Goal: Transaction & Acquisition: Purchase product/service

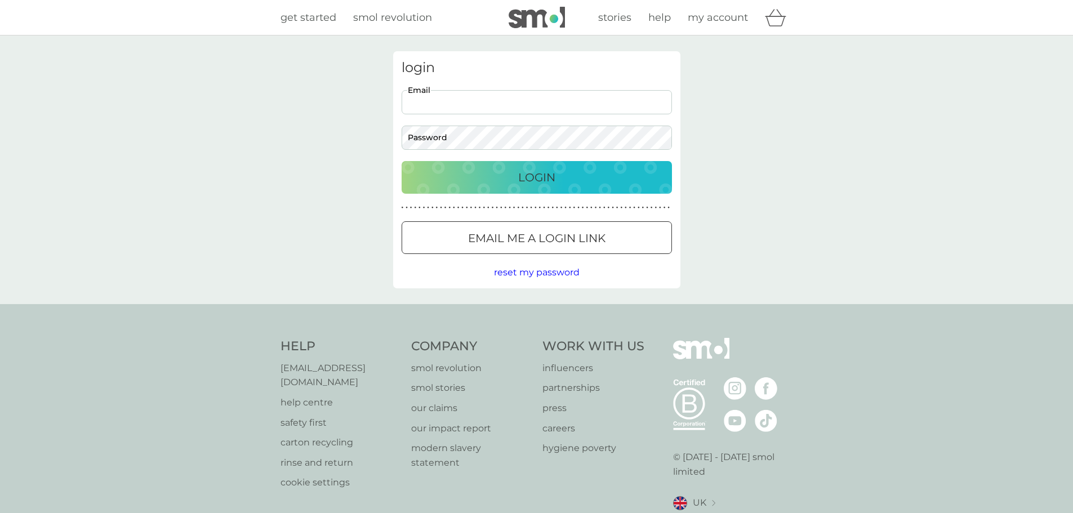
click at [533, 113] on input "Email" at bounding box center [537, 102] width 270 height 24
click at [495, 95] on input "Email" at bounding box center [537, 102] width 270 height 24
type input "[EMAIL_ADDRESS][DOMAIN_NAME]"
click at [450, 181] on div "Login" at bounding box center [537, 177] width 248 height 18
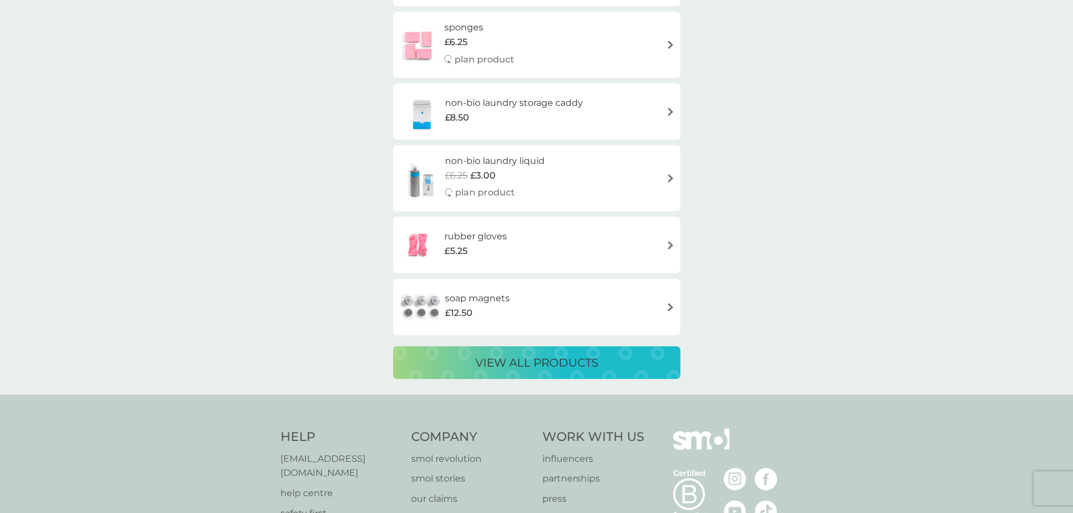
scroll to position [2038, 0]
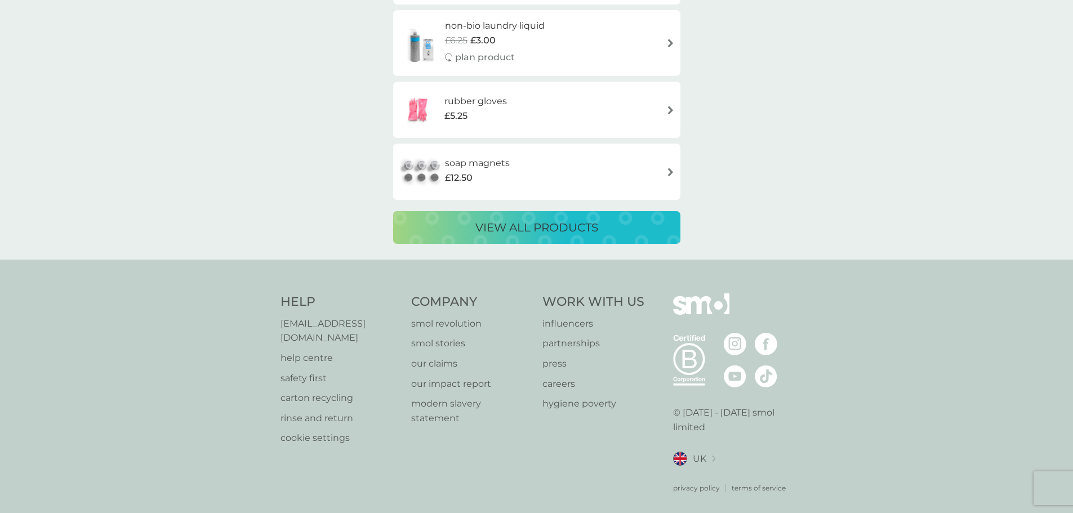
drag, startPoint x: 504, startPoint y: 231, endPoint x: 482, endPoint y: 285, distance: 58.4
click at [504, 231] on p "view all products" at bounding box center [537, 228] width 123 height 18
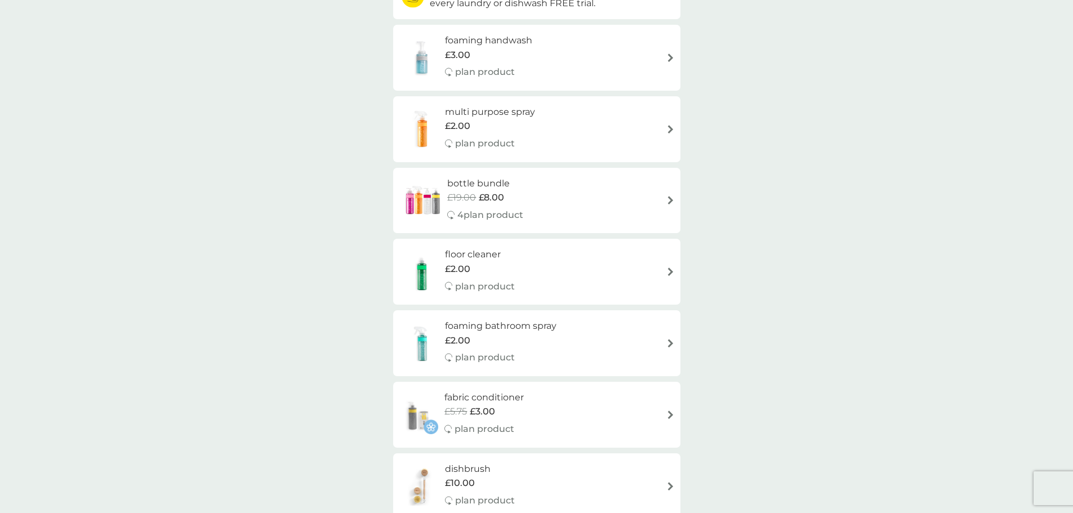
scroll to position [282, 0]
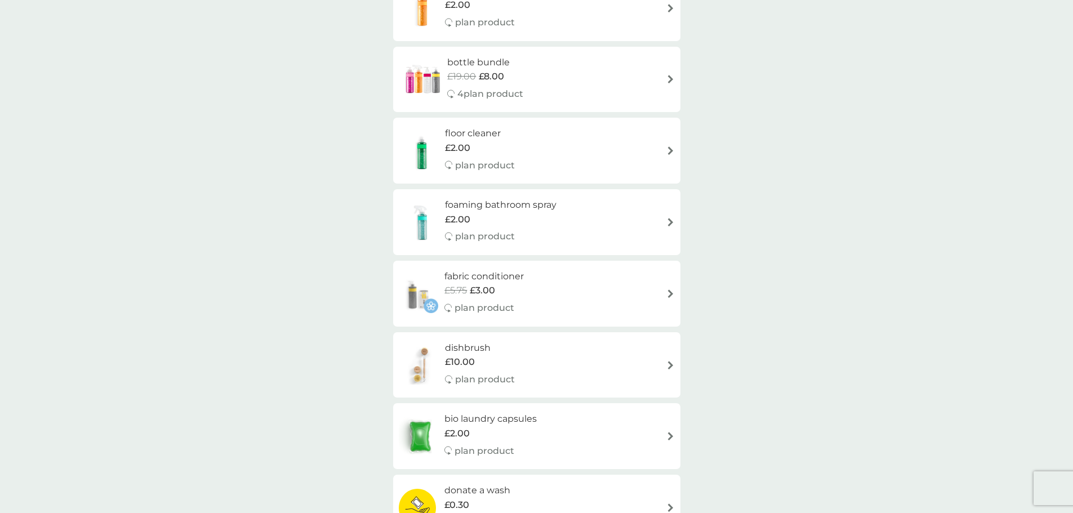
click at [562, 213] on div "foaming bathroom spray £2.00 plan product" at bounding box center [506, 222] width 123 height 49
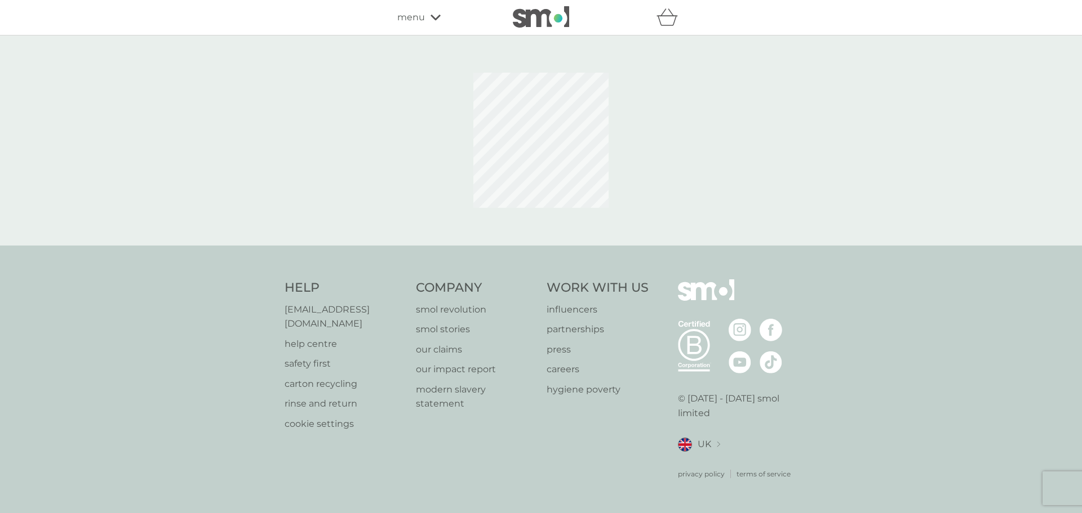
select select "182"
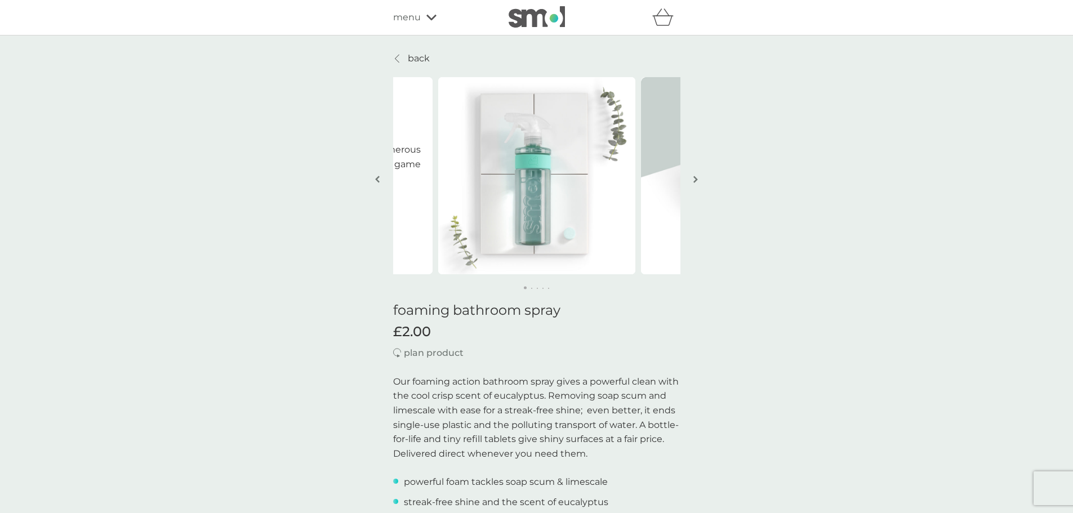
click at [698, 180] on button "button" at bounding box center [696, 180] width 8 height 56
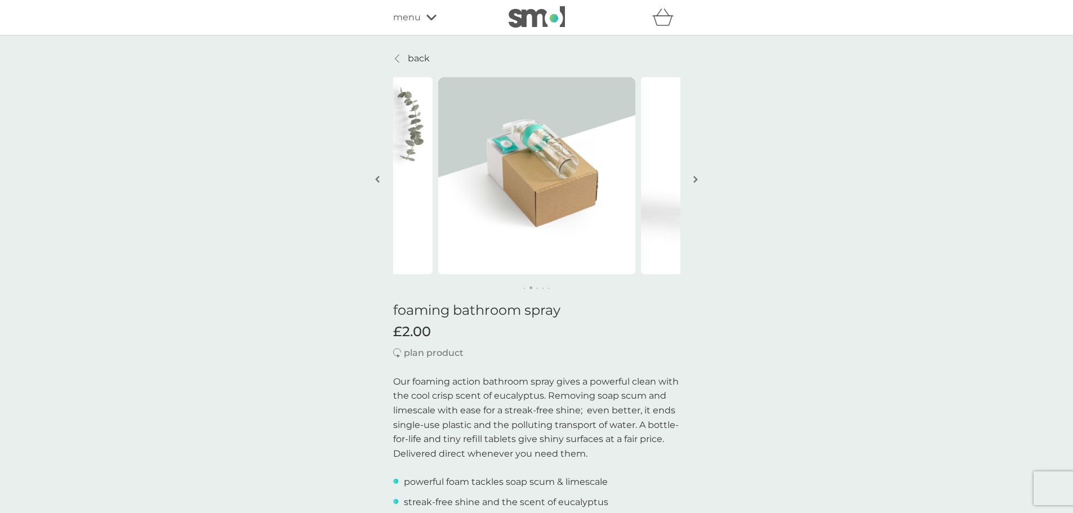
click at [698, 180] on button "button" at bounding box center [696, 180] width 8 height 56
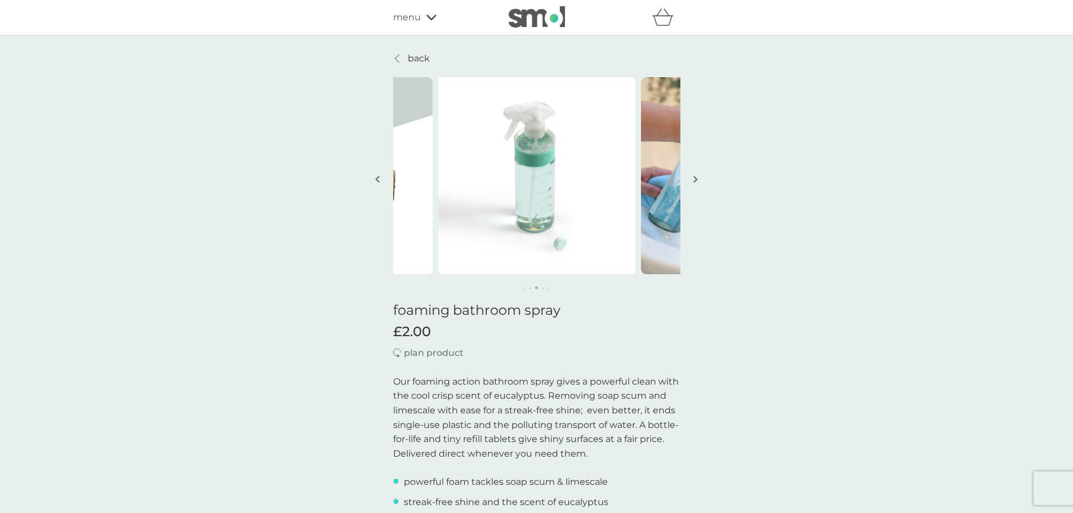
click at [698, 180] on button "button" at bounding box center [696, 180] width 8 height 56
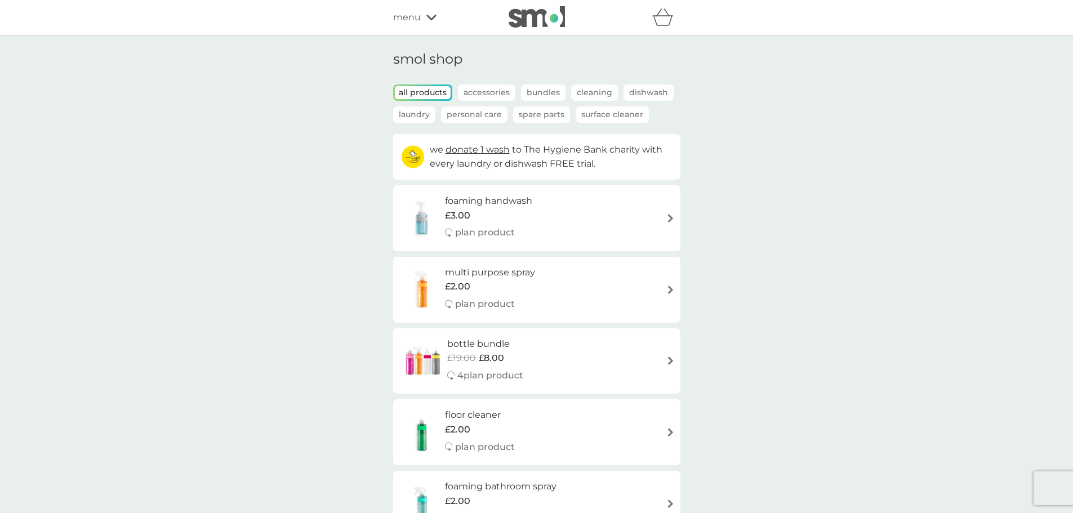
click at [505, 290] on div "£2.00" at bounding box center [490, 286] width 90 height 15
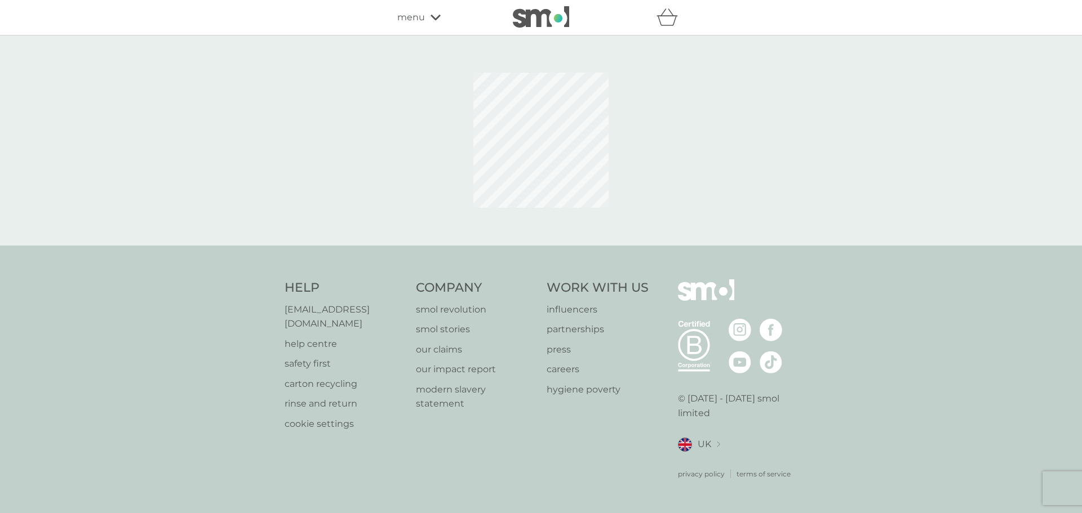
select select "112"
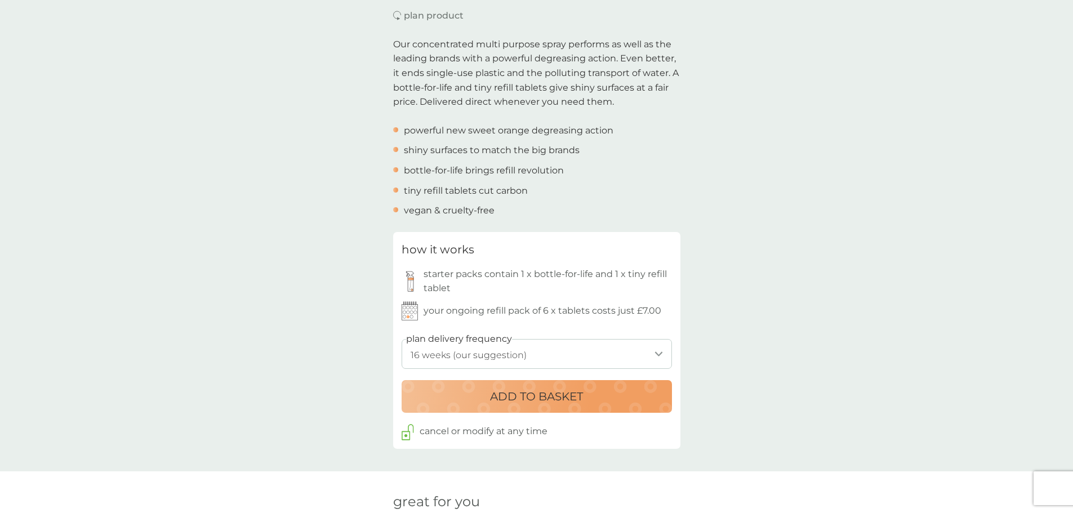
scroll to position [338, 0]
click at [510, 345] on label "plan delivery frequency" at bounding box center [459, 338] width 106 height 15
click at [516, 361] on select "1 week 2 weeks 3 weeks 4 weeks 5 weeks 6 weeks 7 weeks 8 weeks 9 weeks 10 weeks…" at bounding box center [537, 354] width 270 height 30
